Goal: Check status: Check status

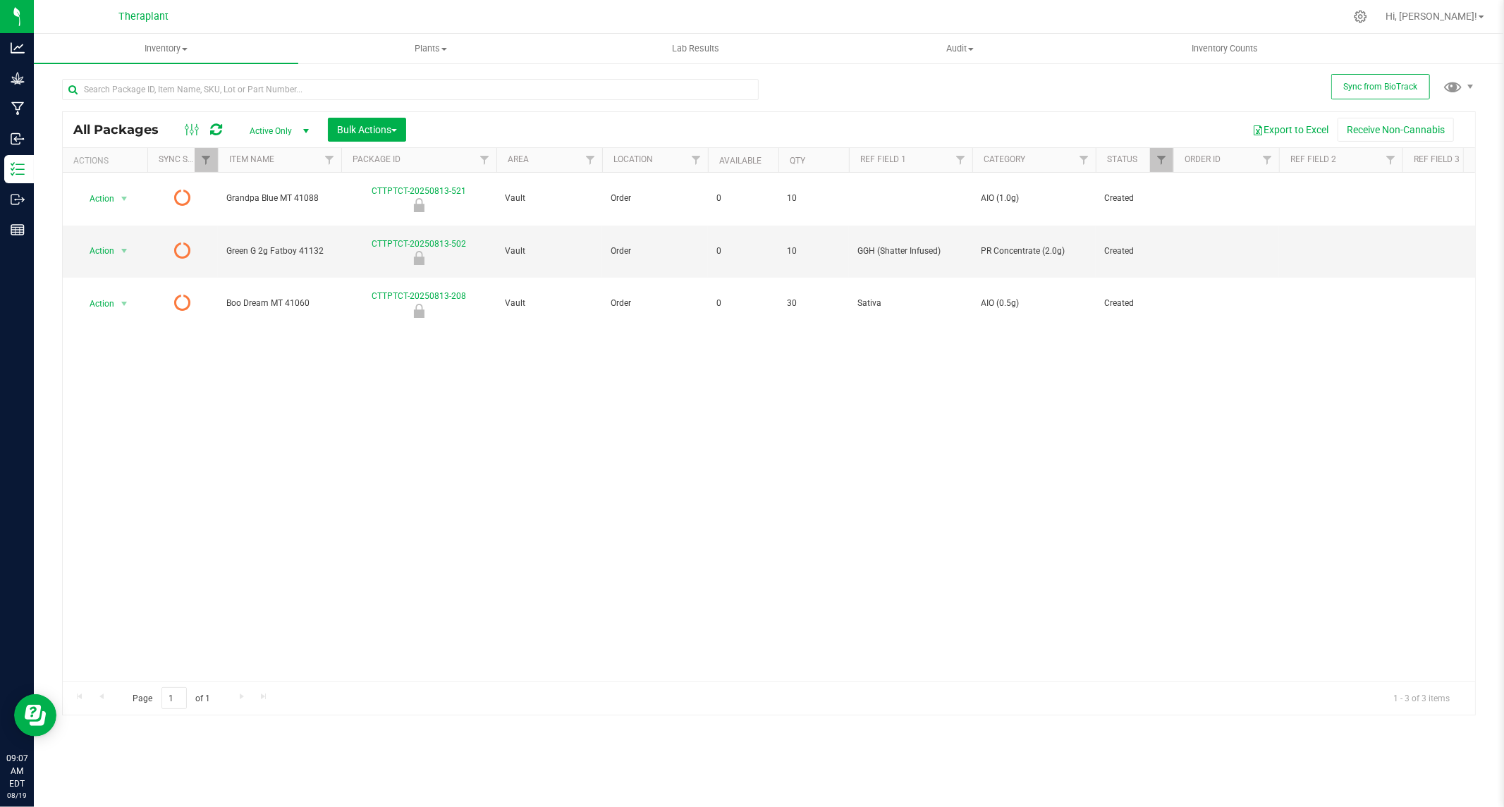
click at [219, 129] on icon at bounding box center [216, 130] width 12 height 14
click at [219, 128] on icon at bounding box center [216, 130] width 12 height 14
click at [217, 129] on icon at bounding box center [216, 130] width 12 height 14
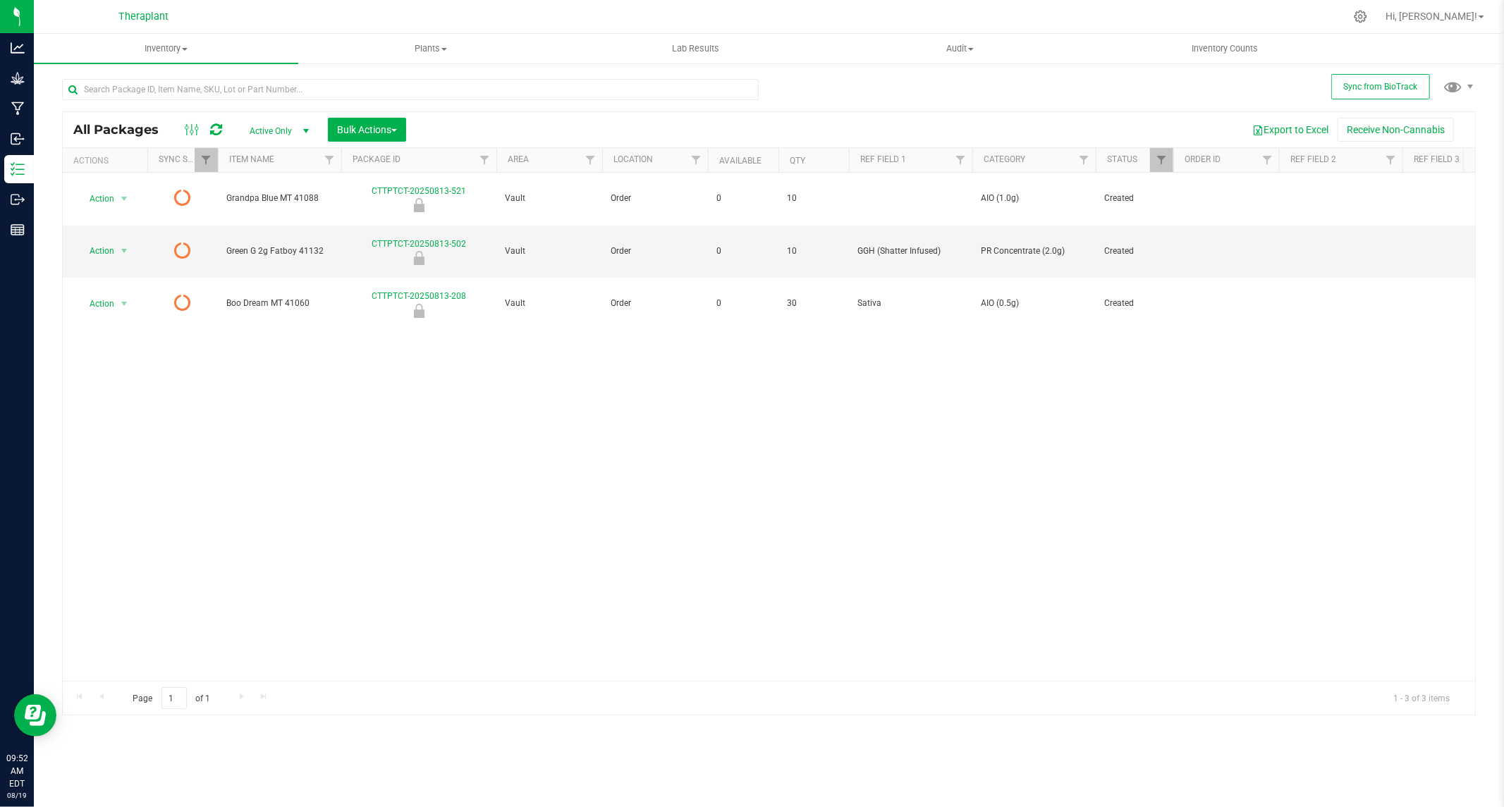
click at [217, 129] on icon at bounding box center [216, 130] width 12 height 14
click at [217, 128] on icon at bounding box center [216, 130] width 12 height 14
click at [219, 125] on icon at bounding box center [216, 130] width 12 height 14
click at [214, 135] on icon at bounding box center [216, 130] width 12 height 14
click at [214, 124] on icon at bounding box center [216, 130] width 12 height 14
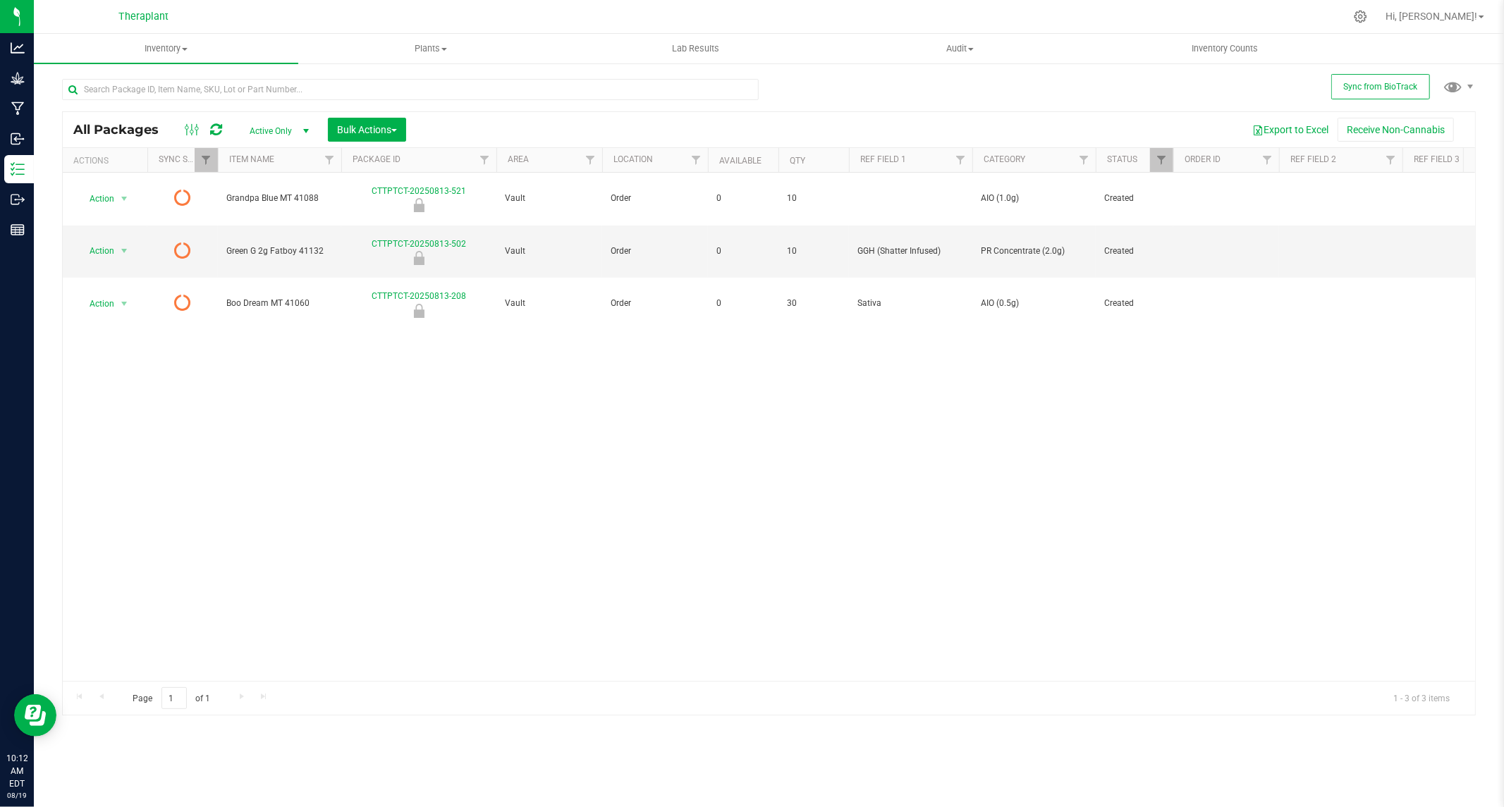
click at [216, 127] on icon at bounding box center [216, 130] width 12 height 14
click at [220, 129] on icon at bounding box center [216, 130] width 12 height 14
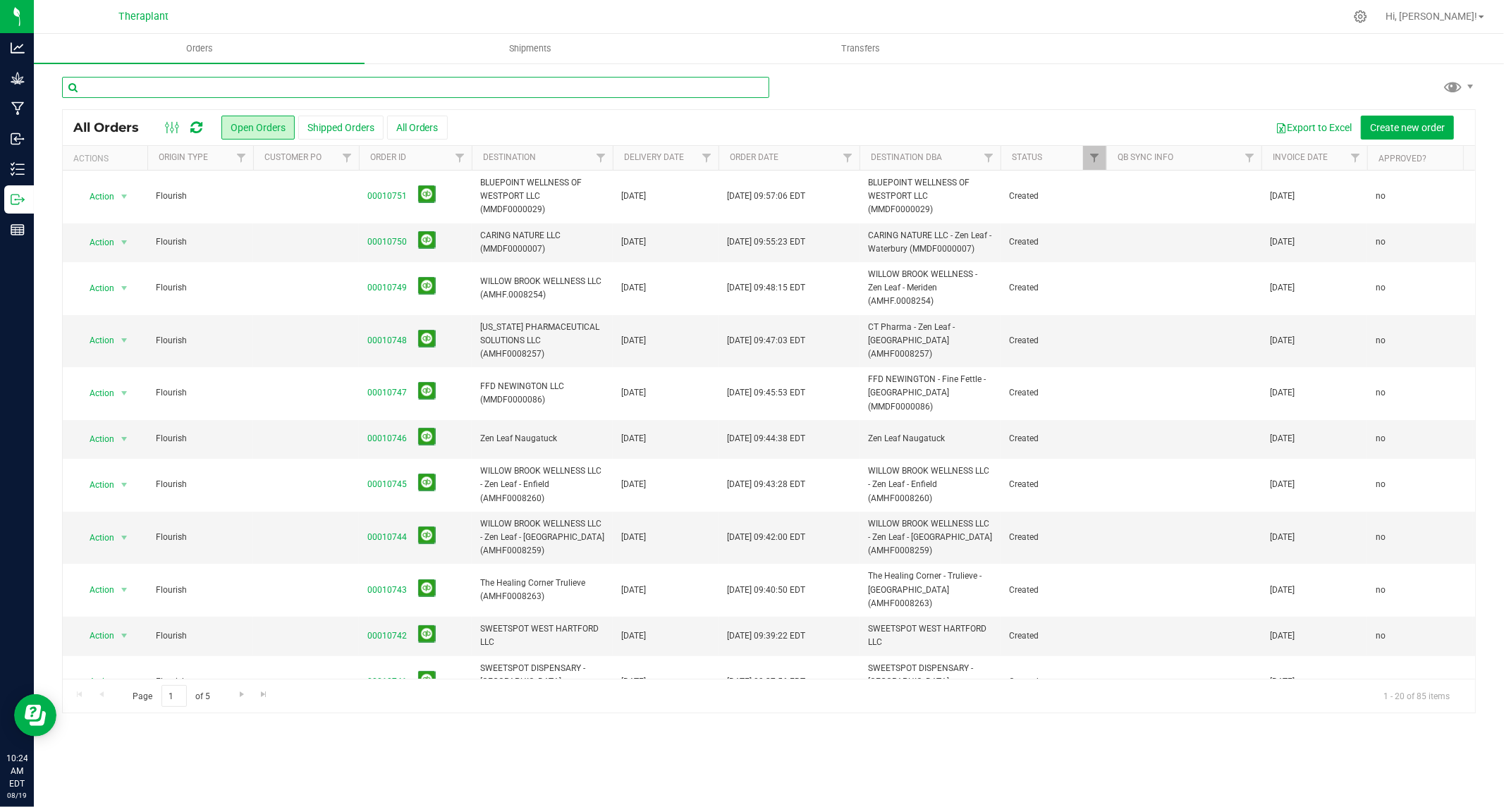
click at [302, 92] on input "text" at bounding box center [415, 87] width 707 height 21
paste input "24916"
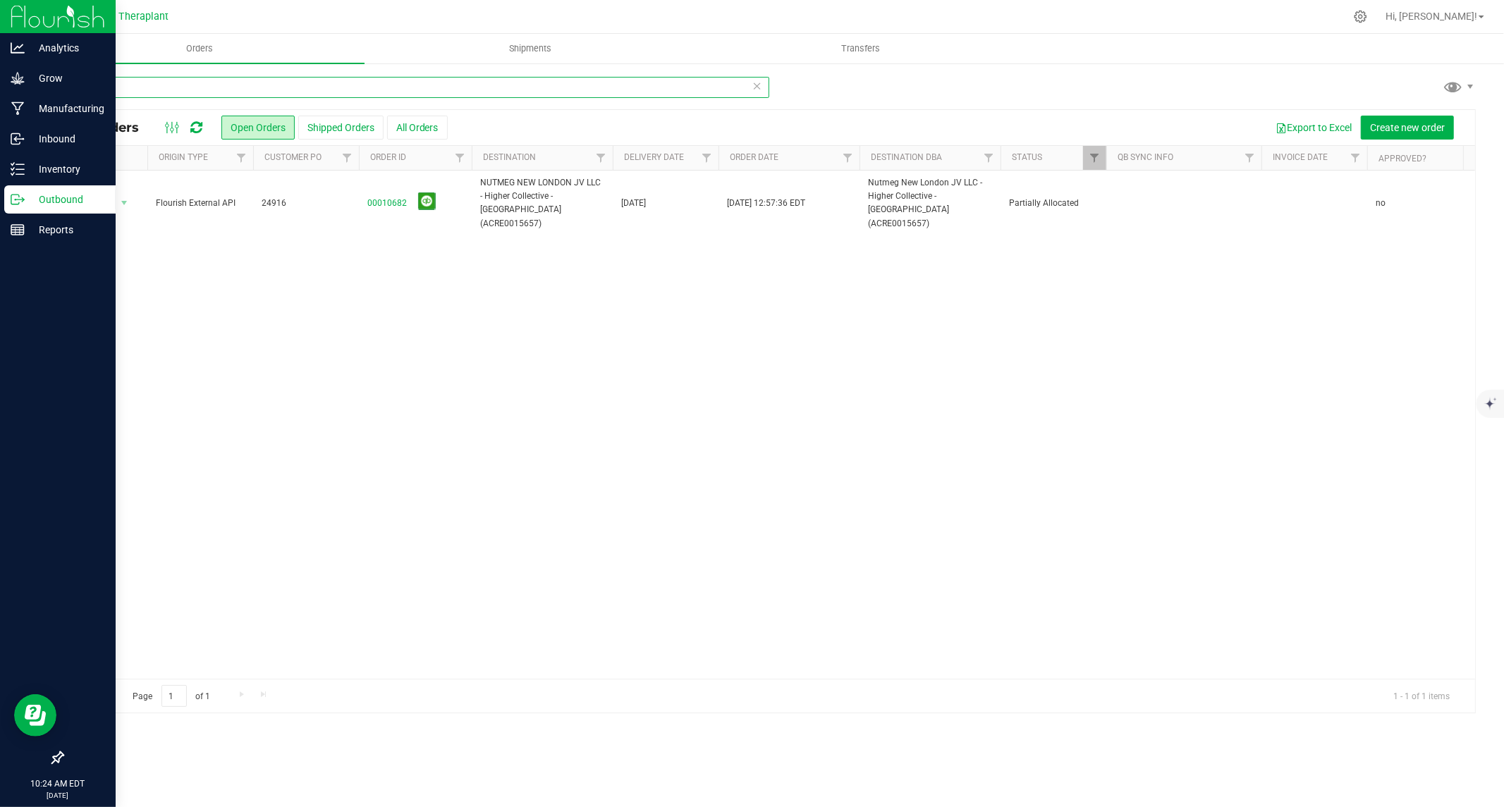
type input "24916"
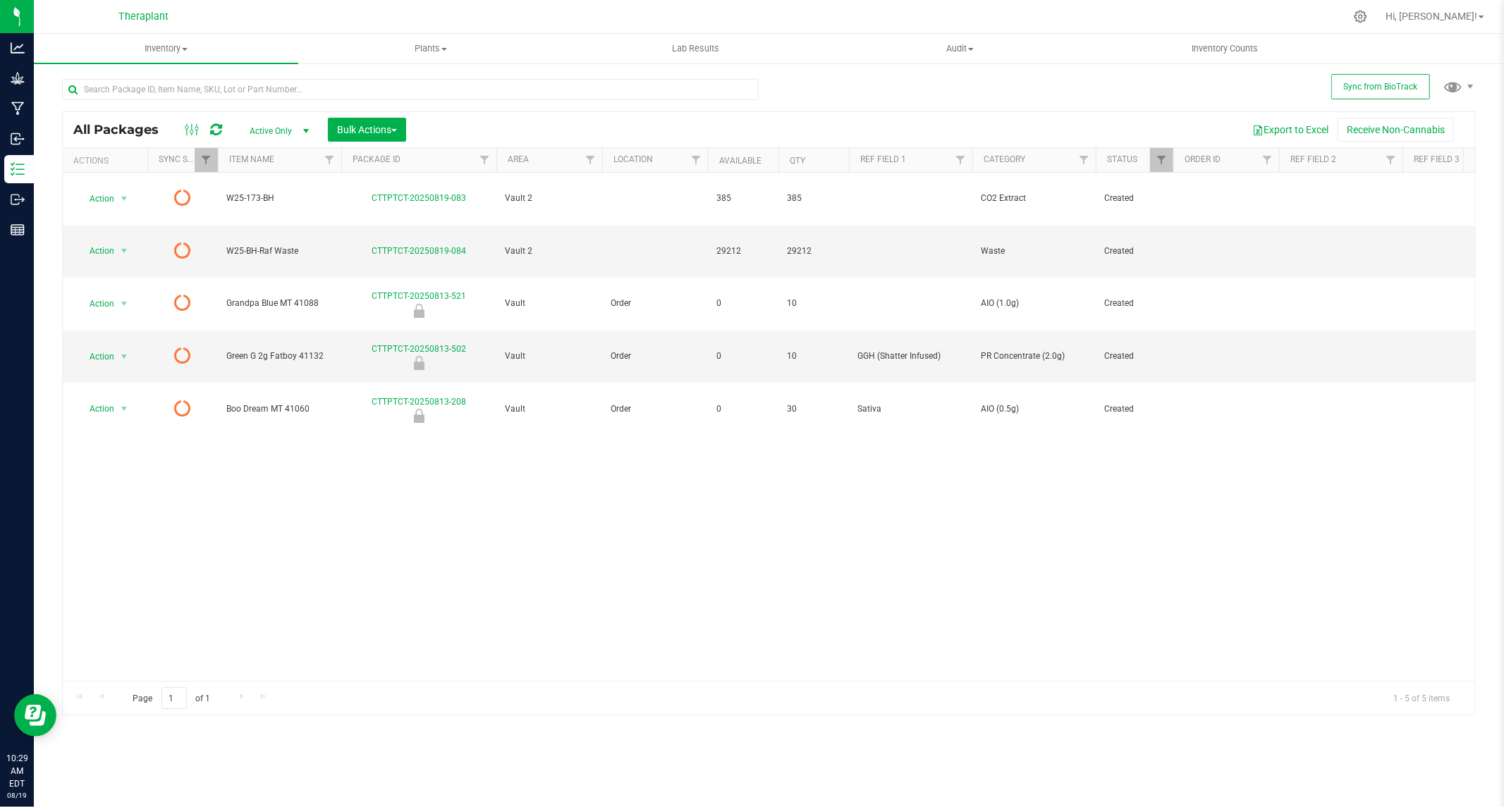
click at [213, 128] on icon at bounding box center [216, 130] width 12 height 14
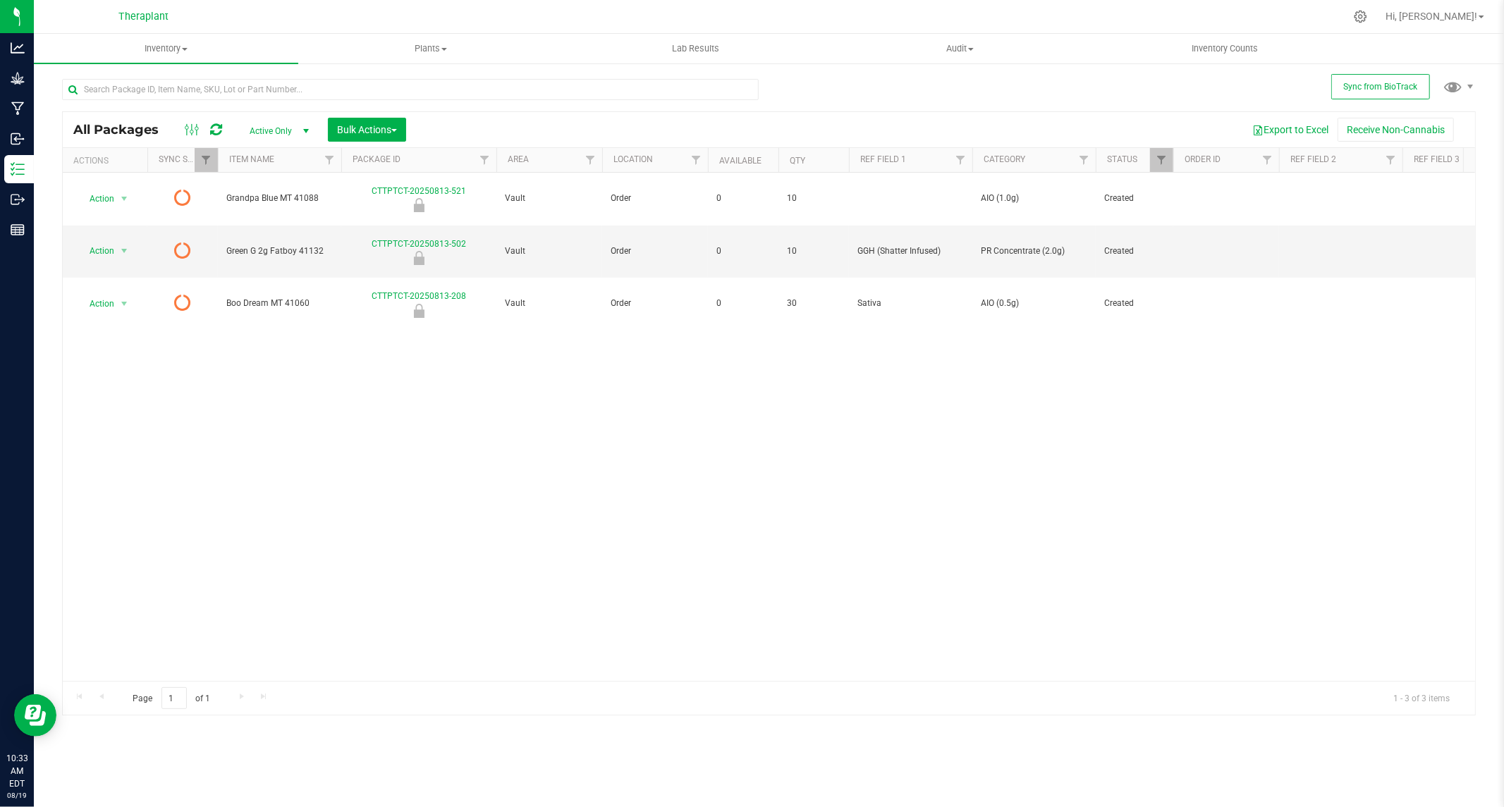
click at [219, 131] on icon at bounding box center [216, 130] width 12 height 14
click at [219, 130] on icon at bounding box center [216, 130] width 12 height 14
click at [213, 125] on icon at bounding box center [216, 130] width 12 height 14
click at [219, 125] on icon at bounding box center [216, 130] width 12 height 14
click at [219, 135] on icon at bounding box center [216, 130] width 12 height 14
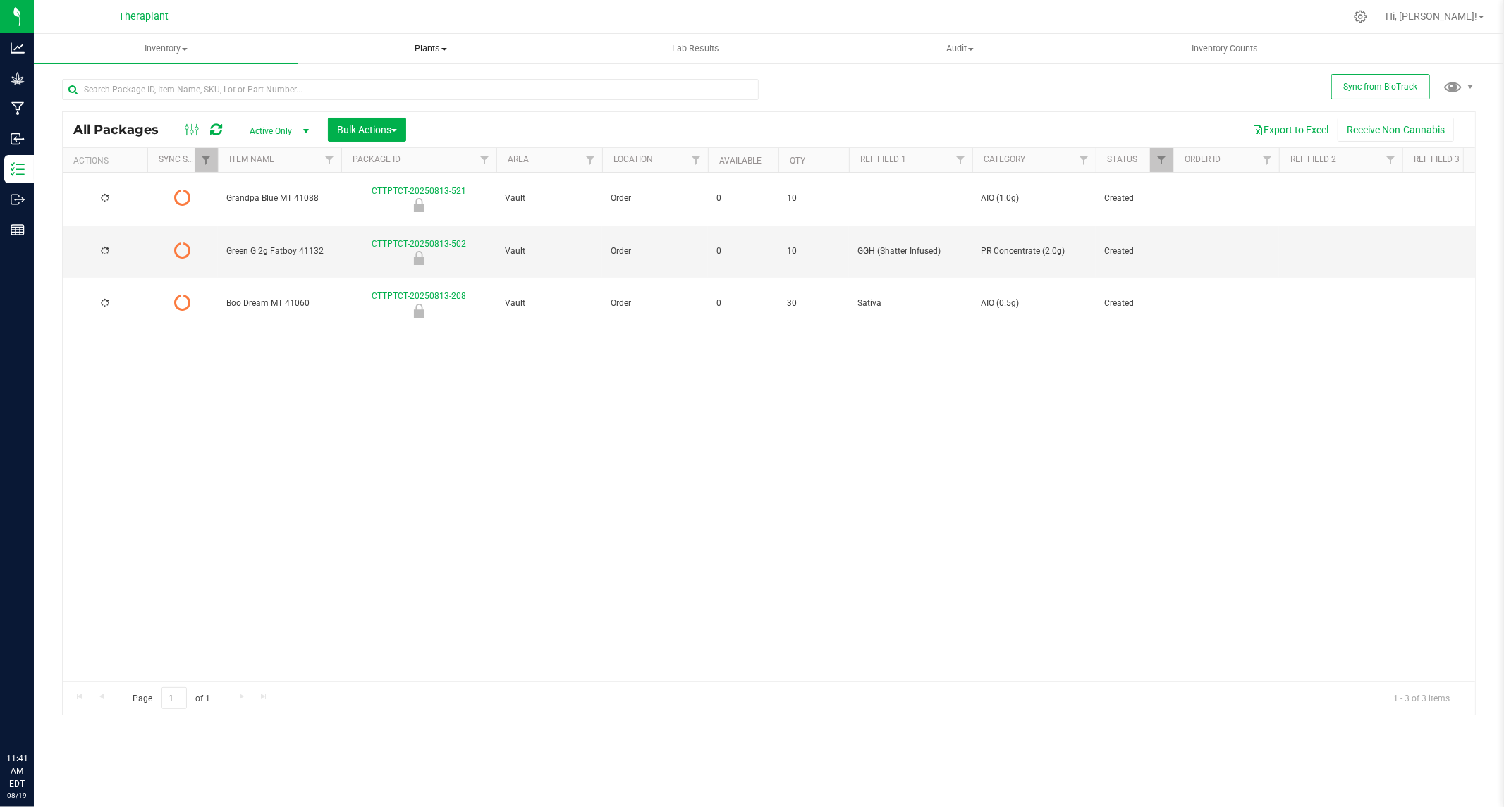
type input "[DATE]"
click at [220, 125] on icon at bounding box center [216, 130] width 12 height 14
